Goal: Task Accomplishment & Management: Use online tool/utility

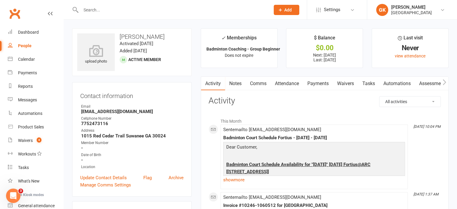
click at [95, 6] on input "text" at bounding box center [172, 10] width 187 height 8
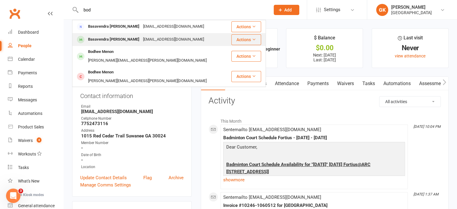
type input "bod"
click at [104, 40] on div "Basavendra [PERSON_NAME]" at bounding box center [113, 39] width 55 height 9
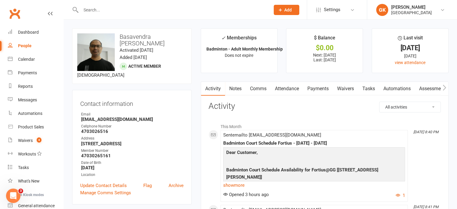
click at [121, 12] on input "text" at bounding box center [172, 10] width 187 height 8
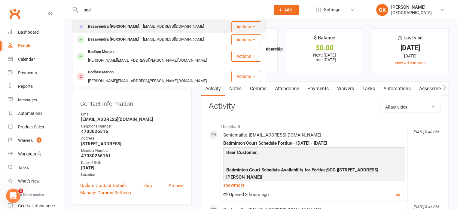
type input "bod"
click at [110, 26] on div "Basavendra [PERSON_NAME]" at bounding box center [113, 26] width 55 height 9
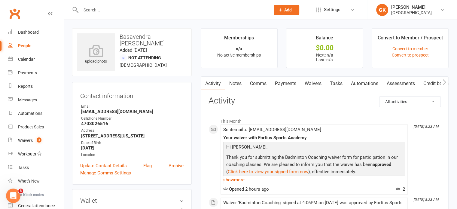
click at [113, 12] on input "text" at bounding box center [172, 10] width 187 height 8
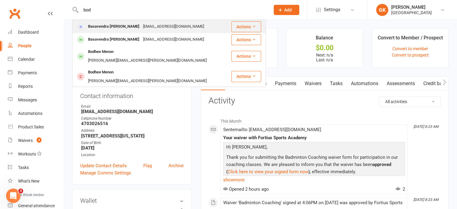
type input "bod"
click at [116, 23] on div "Basavendra [PERSON_NAME]" at bounding box center [113, 26] width 55 height 9
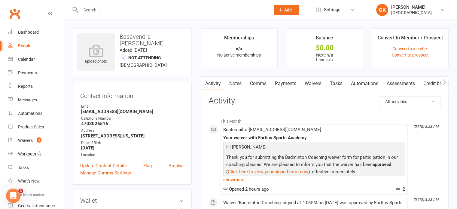
click at [167, 5] on div at bounding box center [169, 10] width 194 height 20
click at [167, 7] on input "text" at bounding box center [172, 10] width 187 height 8
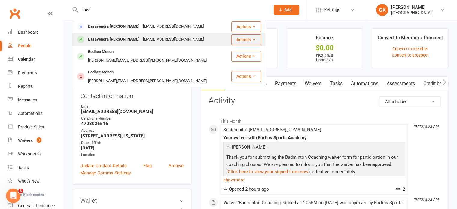
type input "bod"
click at [113, 38] on div "Basavendra [PERSON_NAME]" at bounding box center [113, 39] width 55 height 9
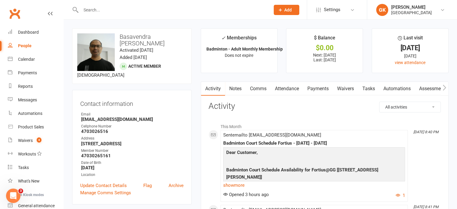
click at [126, 10] on input "text" at bounding box center [172, 10] width 187 height 8
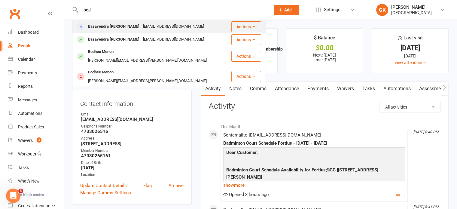
type input "bod"
click at [112, 27] on div "Basavendra [PERSON_NAME]" at bounding box center [113, 26] width 55 height 9
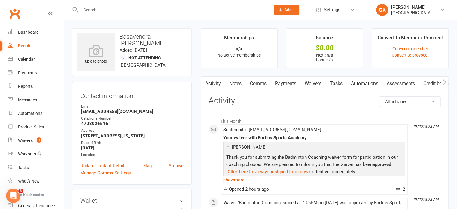
click at [108, 11] on input "text" at bounding box center [172, 10] width 187 height 8
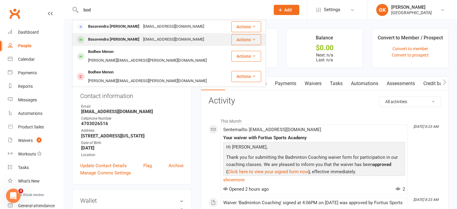
type input "bod"
click at [115, 36] on div "Basavendra [PERSON_NAME]" at bounding box center [113, 39] width 55 height 9
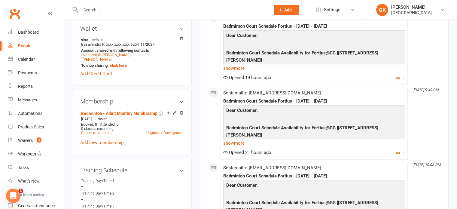
scroll to position [191, 0]
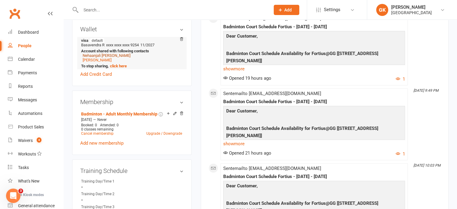
click at [106, 53] on link "Nehaanjali [PERSON_NAME]" at bounding box center [107, 55] width 48 height 5
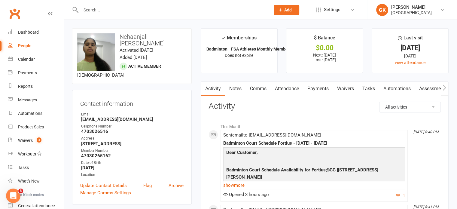
click at [115, 9] on input "text" at bounding box center [172, 10] width 187 height 8
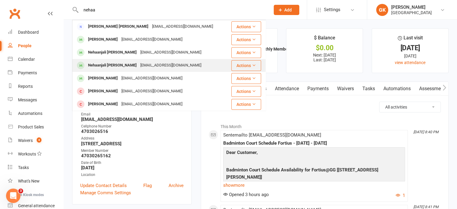
type input "nehaa"
click at [122, 66] on div "Nehaanjali [PERSON_NAME]" at bounding box center [112, 65] width 52 height 9
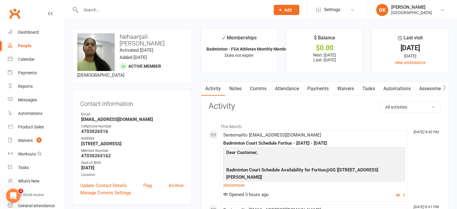
click at [108, 11] on input "text" at bounding box center [172, 10] width 187 height 8
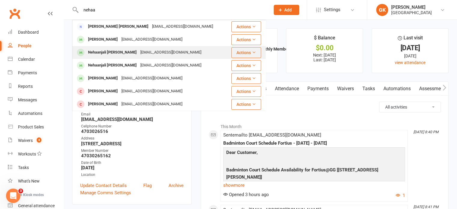
type input "nehaa"
click at [108, 56] on div "Nehaanjali [PERSON_NAME]" at bounding box center [112, 52] width 52 height 9
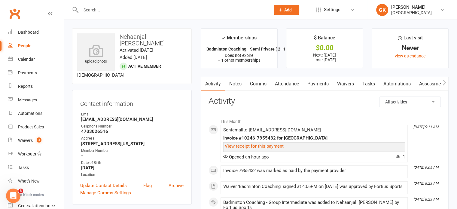
click at [128, 10] on input "text" at bounding box center [172, 10] width 187 height 8
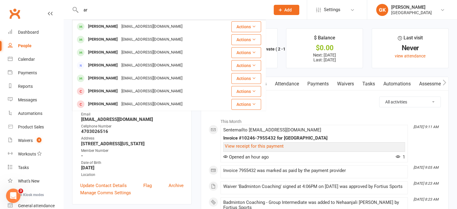
type input "a"
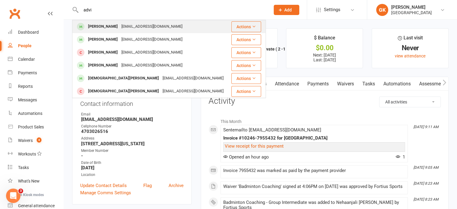
type input "advi"
click at [109, 26] on div "[PERSON_NAME]" at bounding box center [102, 26] width 33 height 9
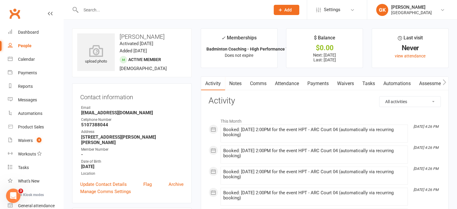
click at [140, 12] on input "text" at bounding box center [172, 10] width 187 height 8
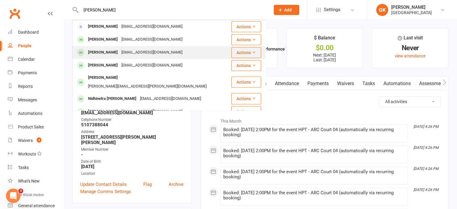
type input "[PERSON_NAME]"
click at [120, 55] on div "[EMAIL_ADDRESS][DOMAIN_NAME]" at bounding box center [152, 52] width 65 height 9
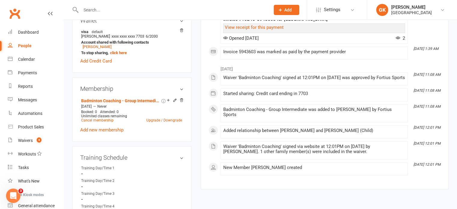
scroll to position [193, 0]
click at [100, 131] on link "Add new membership" at bounding box center [101, 129] width 43 height 5
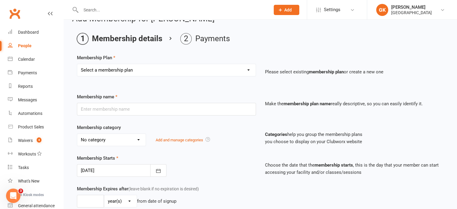
scroll to position [14, 0]
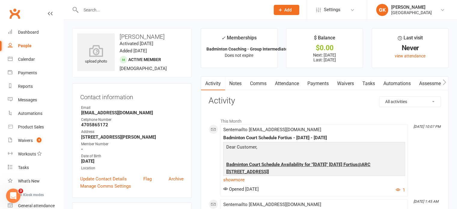
scroll to position [50, 0]
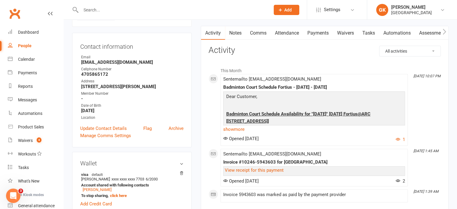
click at [320, 30] on link "Payments" at bounding box center [318, 33] width 30 height 14
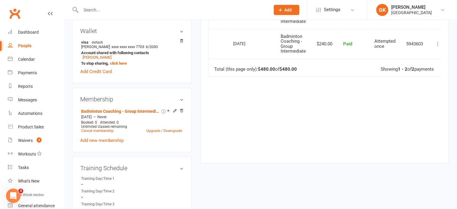
scroll to position [192, 0]
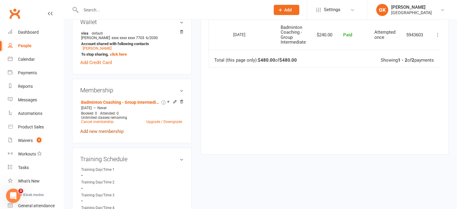
click at [109, 129] on link "Add new membership" at bounding box center [101, 131] width 43 height 5
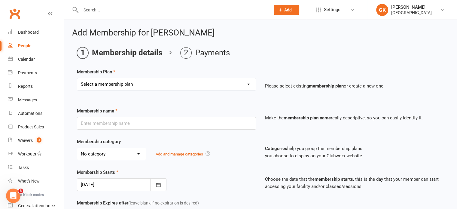
click at [137, 87] on select "Select a membership plan Create new Membership Plan Badminton - Adult Annual Me…" at bounding box center [166, 84] width 178 height 12
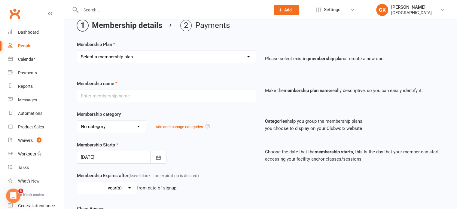
scroll to position [22, 0]
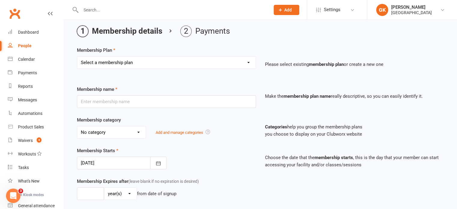
click at [226, 66] on select "Select a membership plan Create new Membership Plan Badminton - Adult Annual Me…" at bounding box center [166, 62] width 178 height 12
select select "42"
click at [77, 56] on select "Select a membership plan Create new Membership Plan Badminton - Adult Annual Me…" at bounding box center [166, 62] width 178 height 12
type input "Badminton Coaching - Group Advanced"
select select "2"
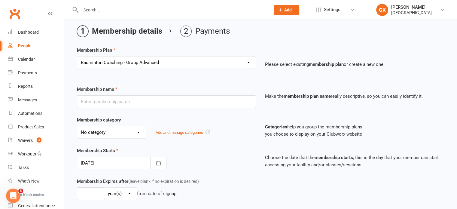
type input "0"
type input "[DATE]"
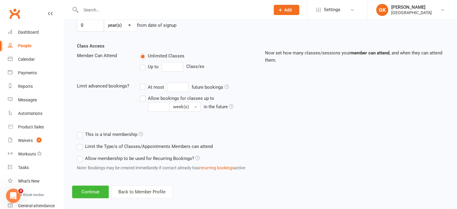
scroll to position [190, 0]
click at [82, 159] on label "Allow membership to be used for Recurring Bookings?" at bounding box center [138, 158] width 123 height 7
click at [81, 155] on input "Allow membership to be used for Recurring Bookings?" at bounding box center [79, 155] width 4 height 0
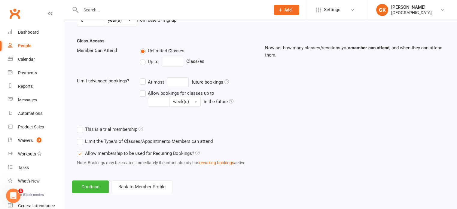
scroll to position [195, 0]
click at [99, 182] on button "Continue" at bounding box center [90, 187] width 37 height 13
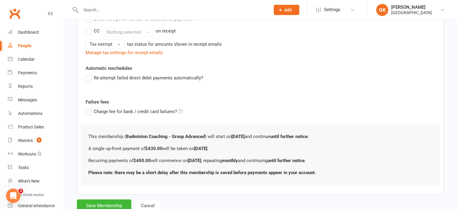
scroll to position [0, 0]
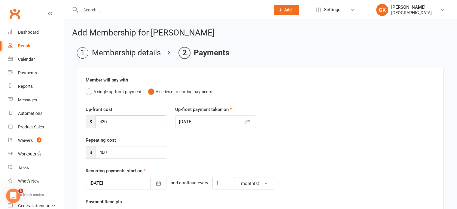
click at [126, 125] on input "430" at bounding box center [131, 121] width 71 height 13
click at [126, 126] on input "430" at bounding box center [131, 121] width 71 height 13
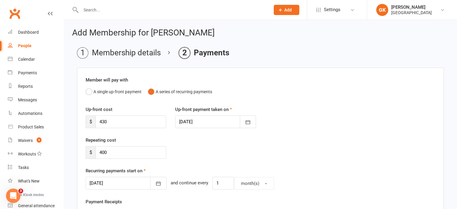
click at [112, 8] on input "text" at bounding box center [172, 10] width 187 height 8
paste input "[PERSON_NAME]"
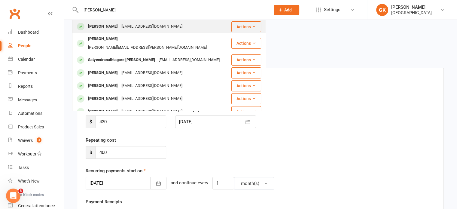
type input "[PERSON_NAME]"
click at [108, 32] on div "[PERSON_NAME] [EMAIL_ADDRESS][DOMAIN_NAME]" at bounding box center [152, 26] width 158 height 12
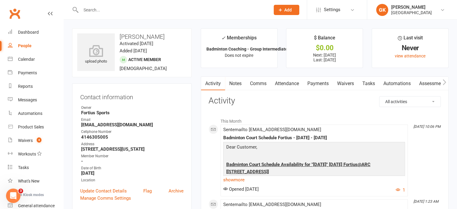
scroll to position [41, 0]
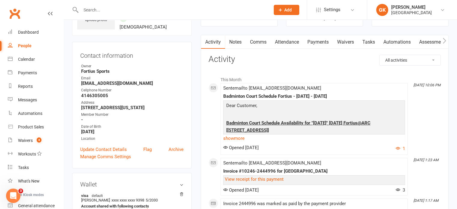
click at [308, 39] on link "Payments" at bounding box center [318, 42] width 30 height 14
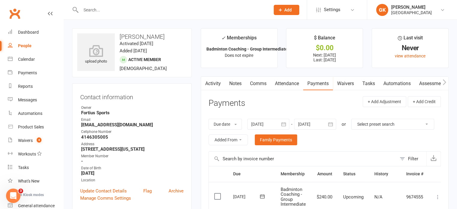
click at [118, 10] on input "text" at bounding box center [172, 10] width 187 height 8
paste input "[PERSON_NAME]"
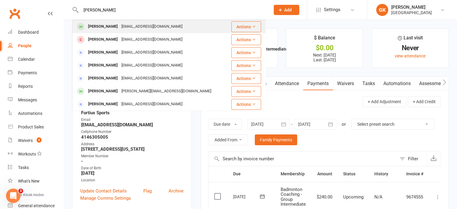
type input "[PERSON_NAME]"
click at [99, 28] on div "[PERSON_NAME]" at bounding box center [102, 26] width 33 height 9
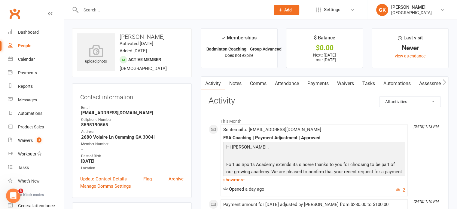
click at [313, 84] on link "Payments" at bounding box center [318, 84] width 30 height 14
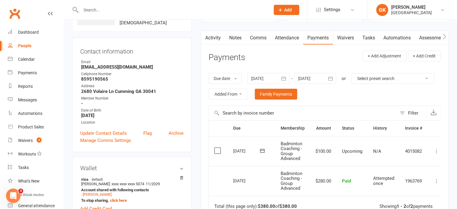
scroll to position [43, 0]
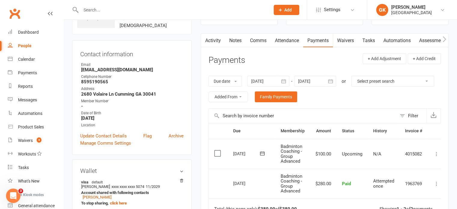
click at [333, 80] on icon "button" at bounding box center [330, 81] width 6 height 6
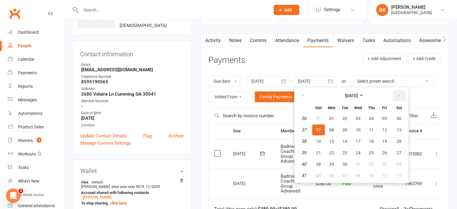
click at [395, 96] on button "button" at bounding box center [399, 95] width 13 height 11
click at [387, 126] on button "10" at bounding box center [384, 129] width 13 height 11
type input "[DATE]"
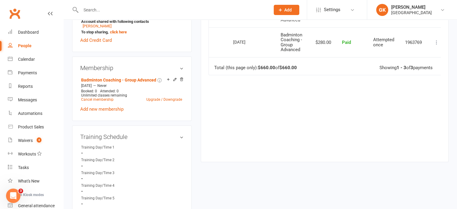
scroll to position [214, 0]
click at [194, 126] on div "upload photo [PERSON_NAME] Activated [DATE] Added [DATE] Active member [DEMOGRA…" at bounding box center [132, 188] width 129 height 748
click at [21, 84] on div "Reports" at bounding box center [25, 86] width 15 height 5
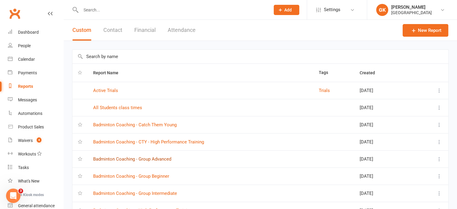
click at [139, 159] on link "Badminton Coaching - Group Advanced" at bounding box center [132, 158] width 78 height 5
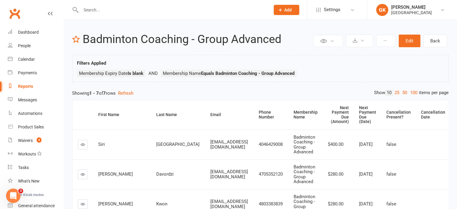
click at [30, 89] on link "Reports" at bounding box center [36, 87] width 56 height 14
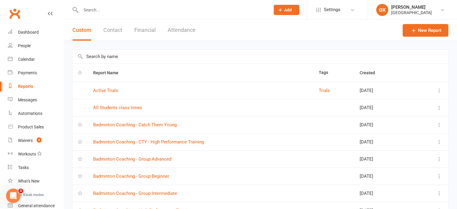
scroll to position [50, 0]
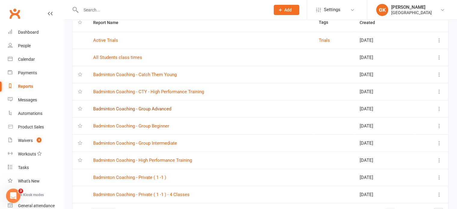
click at [165, 107] on link "Badminton Coaching - Group Advanced" at bounding box center [132, 108] width 78 height 5
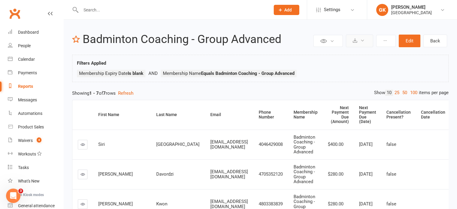
click at [365, 40] on button at bounding box center [359, 41] width 27 height 13
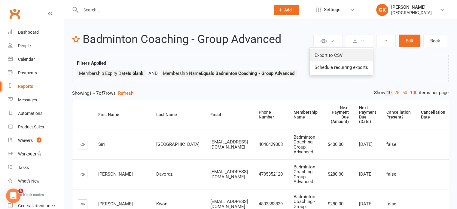
click at [339, 53] on link "Export to CSV" at bounding box center [341, 55] width 63 height 12
